Goal: Find specific page/section: Find specific page/section

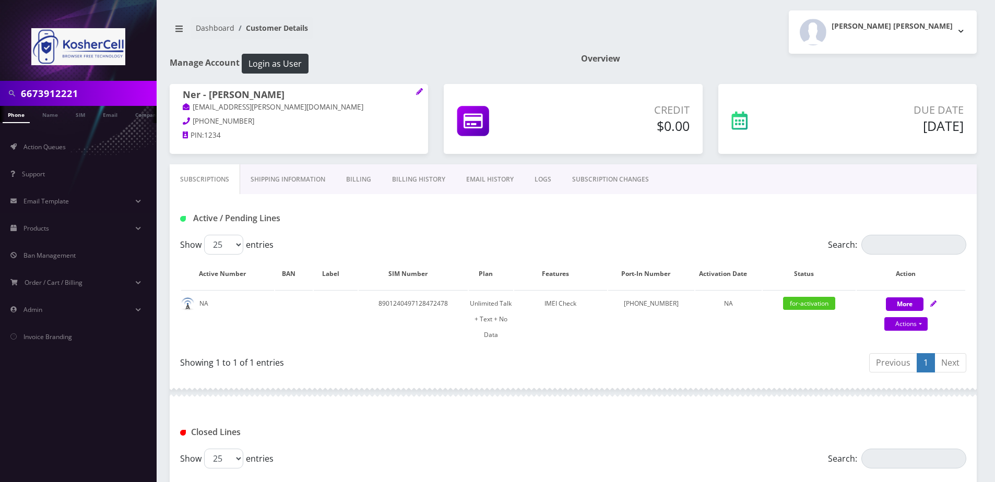
type input "6673912221"
click at [21, 116] on link "Phone" at bounding box center [16, 114] width 27 height 17
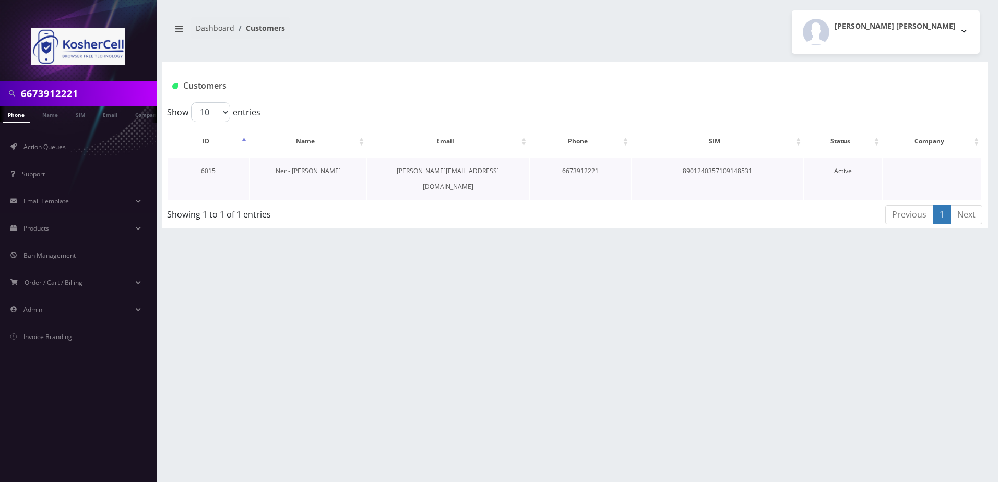
click at [315, 168] on link "Ner - [PERSON_NAME]" at bounding box center [308, 170] width 65 height 9
